Goal: Task Accomplishment & Management: Use online tool/utility

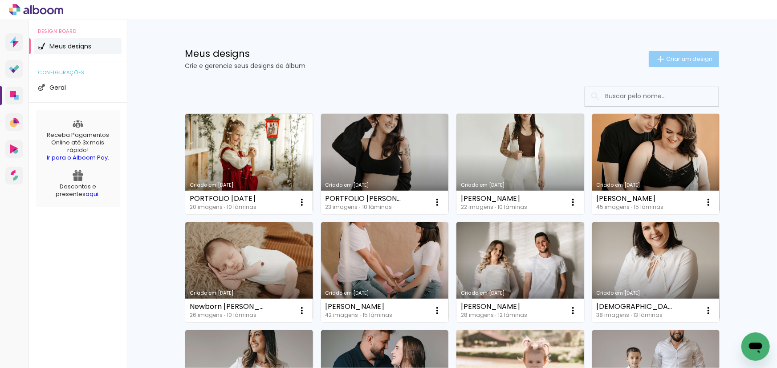
click at [678, 65] on paper-button "Criar um design" at bounding box center [683, 59] width 70 height 16
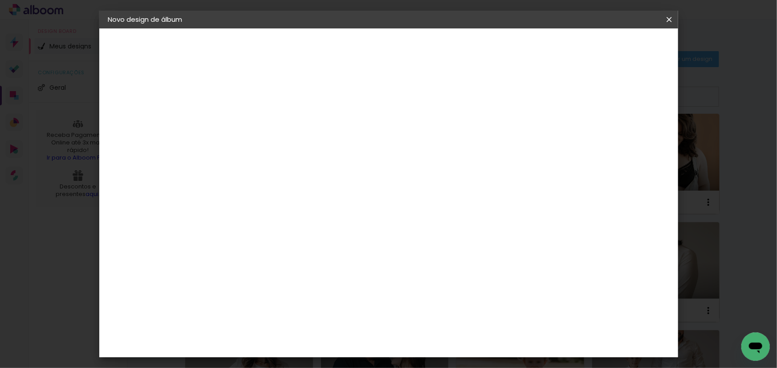
click at [257, 129] on paper-input-container "Título do álbum" at bounding box center [254, 120] width 6 height 23
type input "T"
type input "MINI BOOK [DATE]"
type paper-input "MINI BOOK [DATE]"
click at [0, 0] on slot "Avançar" at bounding box center [0, 0] width 0 height 0
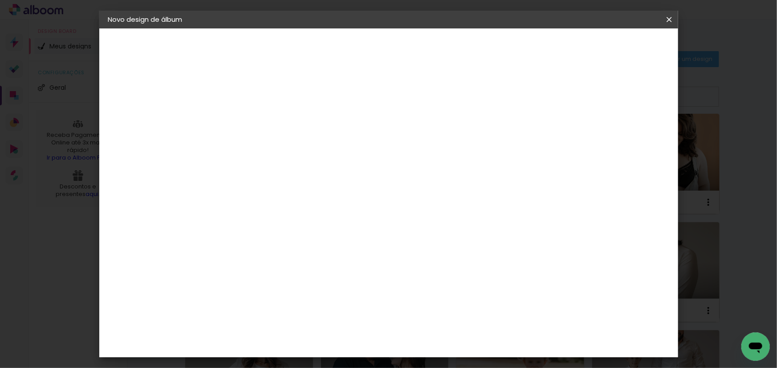
click at [264, 173] on paper-input-container at bounding box center [276, 170] width 96 height 20
type input "GRUPO"
type paper-input "GRUPO"
click at [269, 202] on div "Grupo Foto Sul" at bounding box center [258, 206] width 22 height 21
click at [396, 52] on paper-button "Avançar" at bounding box center [374, 47] width 44 height 15
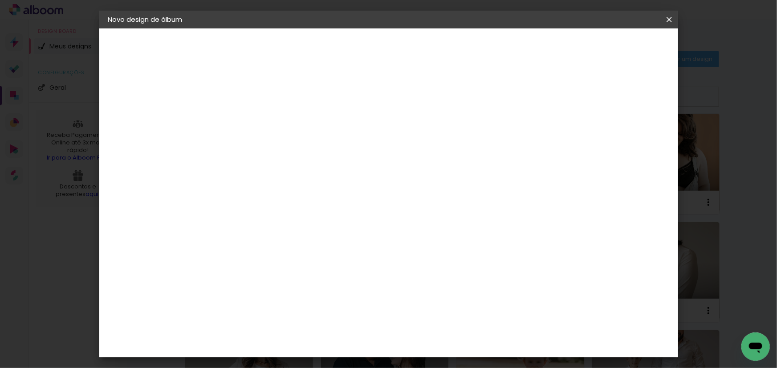
scroll to position [4, 0]
click at [668, 19] on iron-icon at bounding box center [669, 19] width 11 height 9
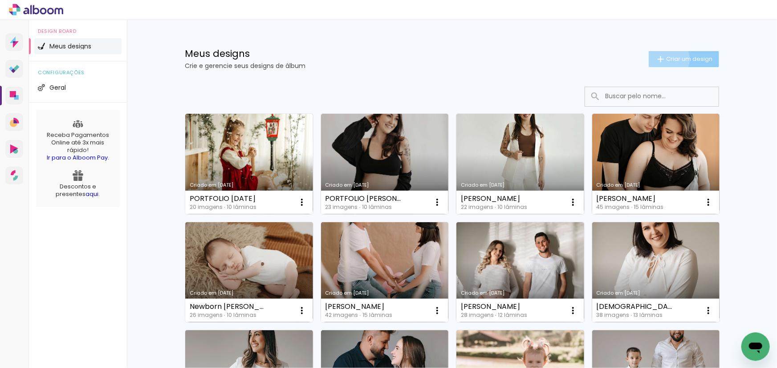
click at [666, 59] on span "Criar um design" at bounding box center [689, 59] width 46 height 6
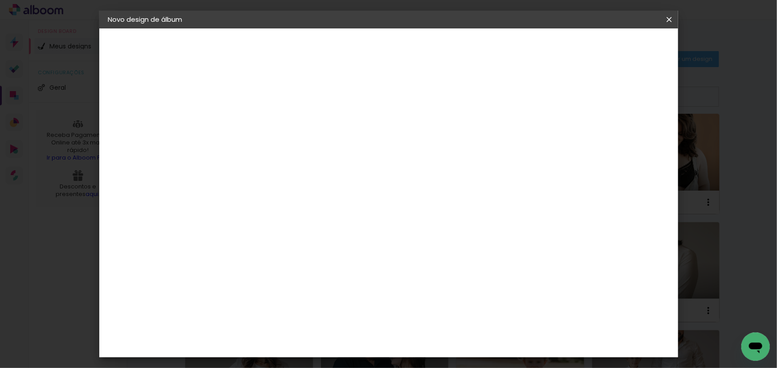
click at [254, 117] on input at bounding box center [254, 120] width 0 height 14
type input "MINI BOOK"
type paper-input "MINI BOOK"
click at [0, 0] on slot "Avançar" at bounding box center [0, 0] width 0 height 0
click at [270, 200] on div "Grupo Foto Sul" at bounding box center [258, 206] width 22 height 21
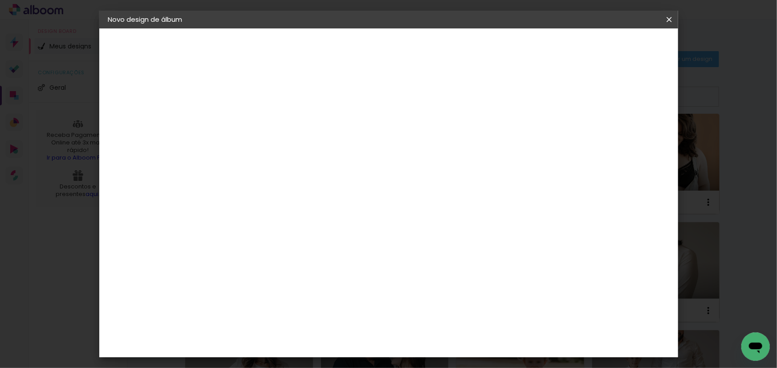
click at [0, 0] on slot "Tamanho Livre" at bounding box center [0, 0] width 0 height 0
click at [0, 0] on slot "Avançar" at bounding box center [0, 0] width 0 height 0
click at [570, 102] on div at bounding box center [566, 102] width 8 height 8
type paper-checkbox "on"
click at [158, 110] on div "Tamanho livre" at bounding box center [142, 110] width 31 height 12
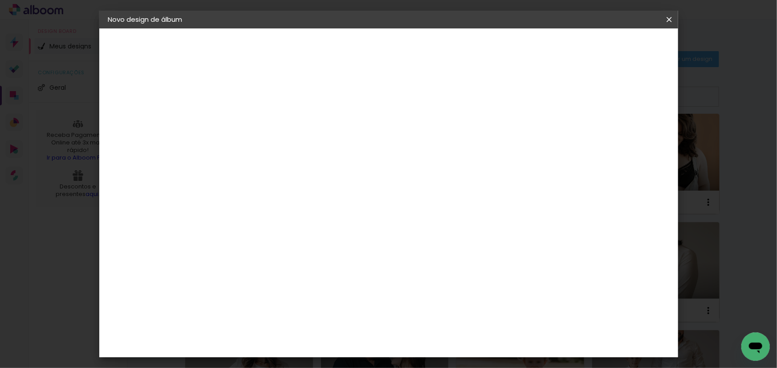
click at [148, 132] on iron-pages "Modelo Escolhendo modelo... Tamanho livre" at bounding box center [156, 130] width 97 height 18
click at [121, 125] on iron-pages "Modelo Escolhendo modelo... Tamanho livre" at bounding box center [156, 130] width 97 height 18
click at [134, 111] on iron-pages "Fornecedor Escolhendo fornecedor..." at bounding box center [156, 110] width 97 height 18
click at [138, 106] on iron-pages "Fornecedor Escolhendo fornecedor..." at bounding box center [156, 110] width 97 height 18
click at [137, 92] on div "2. Especificações" at bounding box center [156, 91] width 97 height 11
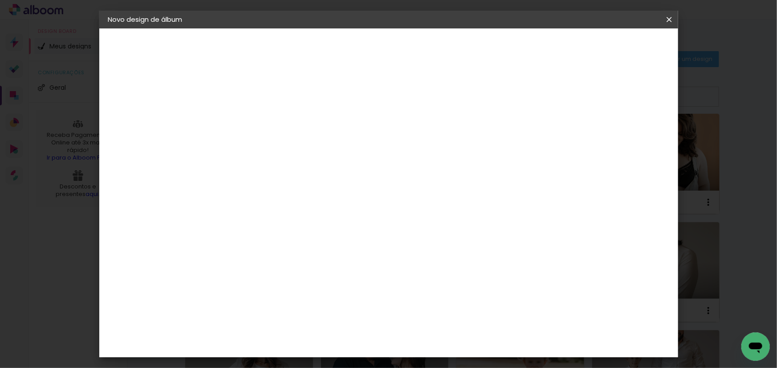
click at [0, 0] on slot "Tamanho Livre" at bounding box center [0, 0] width 0 height 0
click at [396, 49] on paper-button "Avançar" at bounding box center [374, 47] width 44 height 15
click at [138, 93] on div "2. Especificações" at bounding box center [156, 91] width 97 height 11
click at [138, 113] on div "Tamanho livre" at bounding box center [142, 110] width 31 height 12
click at [0, 0] on slot "Tamanho Livre" at bounding box center [0, 0] width 0 height 0
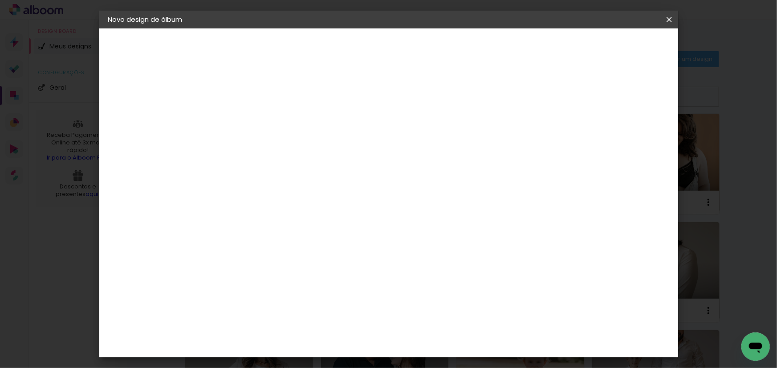
click at [0, 0] on slot "Tamanho Livre" at bounding box center [0, 0] width 0 height 0
click at [270, 202] on div "Grupo Foto Sul" at bounding box center [258, 206] width 22 height 21
click at [396, 46] on paper-button "Avançar" at bounding box center [374, 47] width 44 height 15
click at [314, 316] on span "20 × 20" at bounding box center [292, 328] width 41 height 24
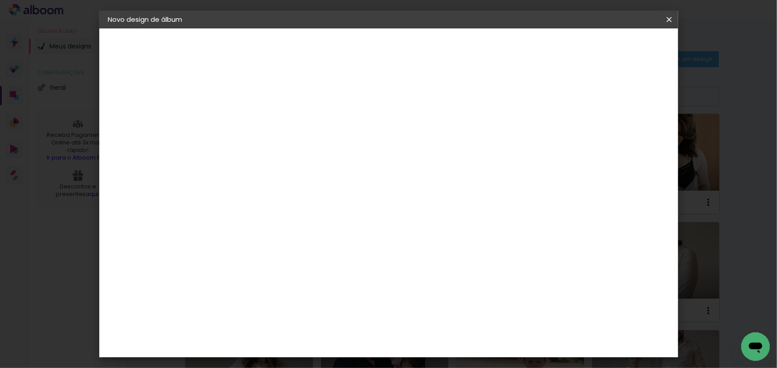
scroll to position [0, 0]
click at [665, 14] on paper-icon-button at bounding box center [669, 20] width 18 height 16
